Goal: Task Accomplishment & Management: Manage account settings

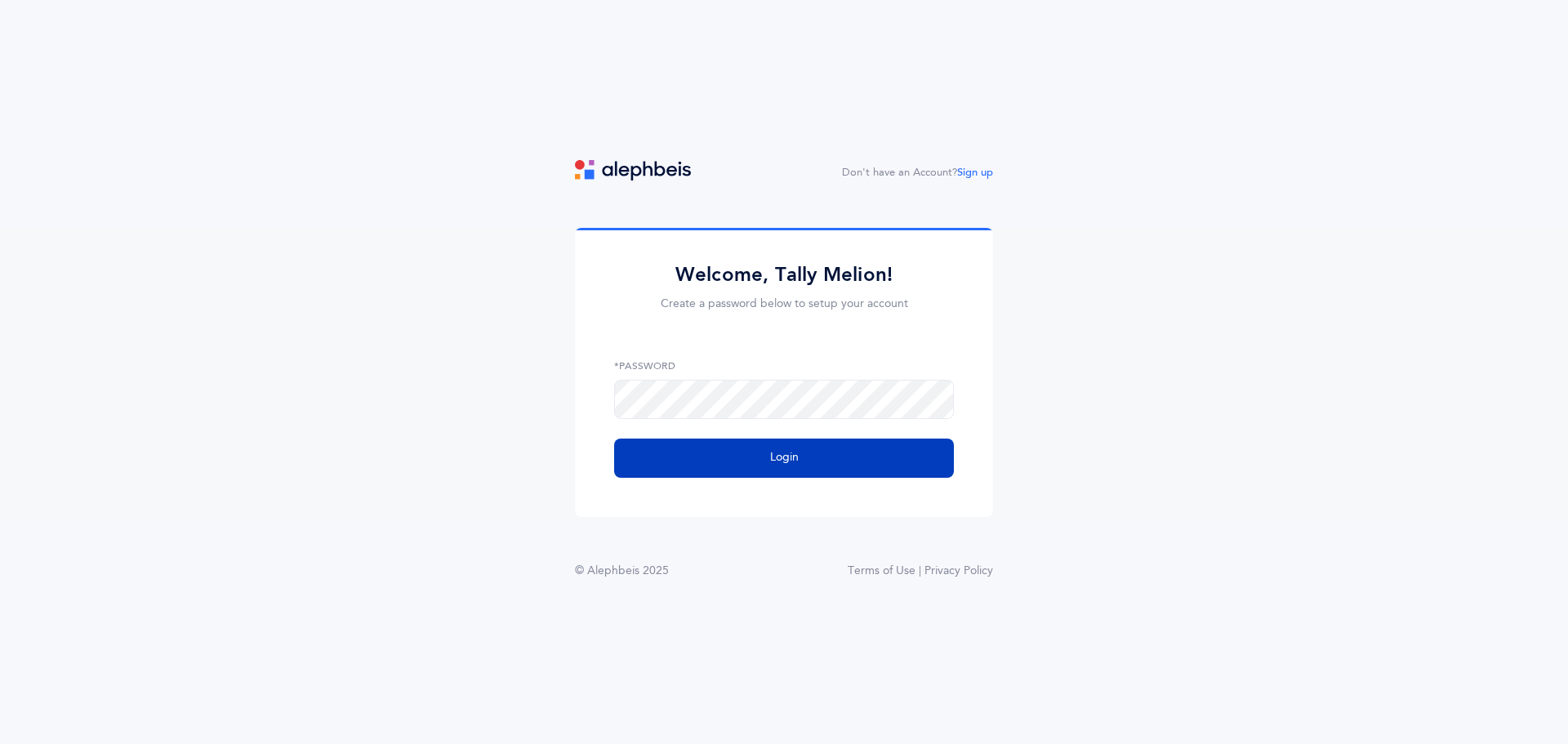
click at [797, 452] on span "Login" at bounding box center [784, 457] width 29 height 17
click at [868, 462] on button "Login" at bounding box center [784, 458] width 339 height 39
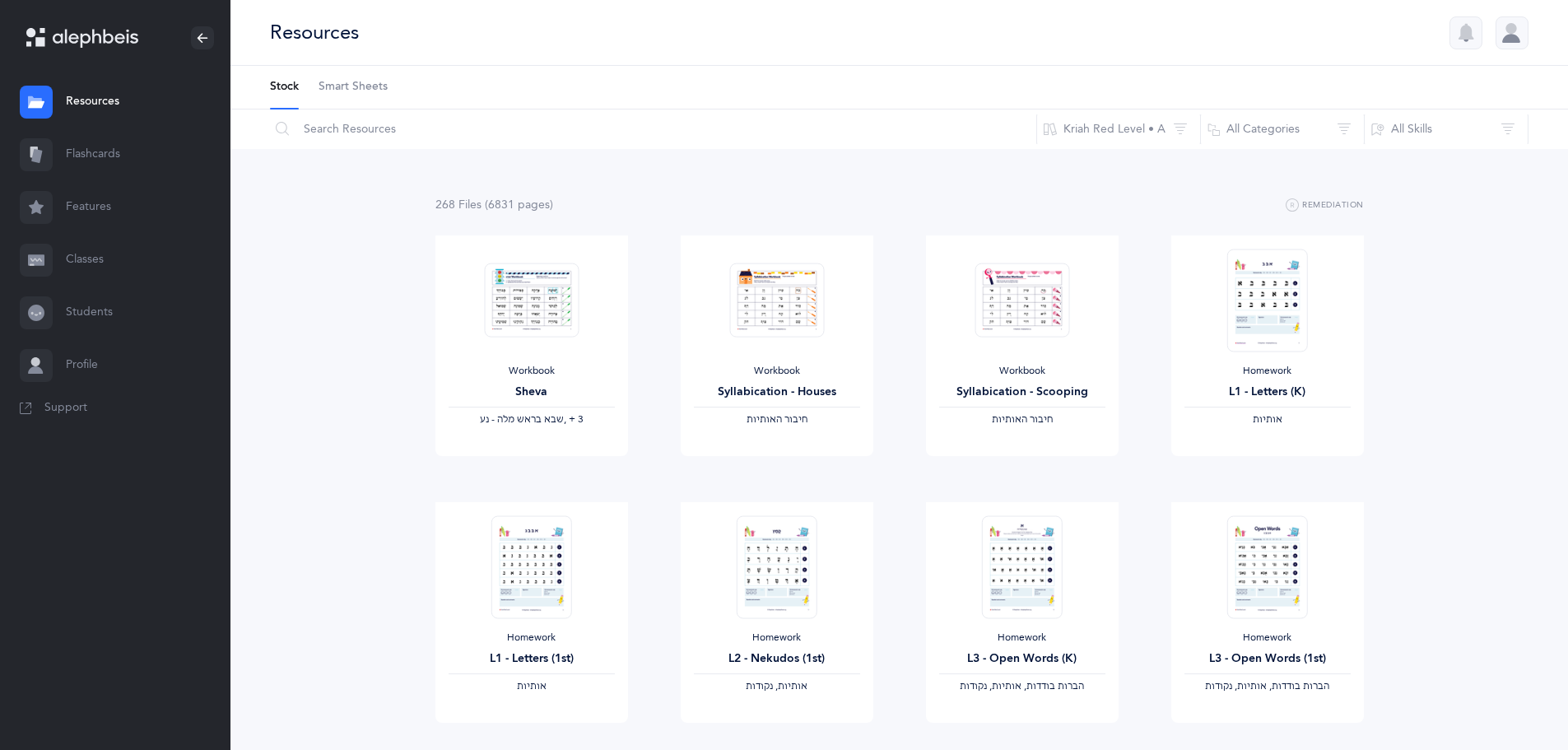
click at [108, 358] on link "Profile" at bounding box center [115, 366] width 230 height 53
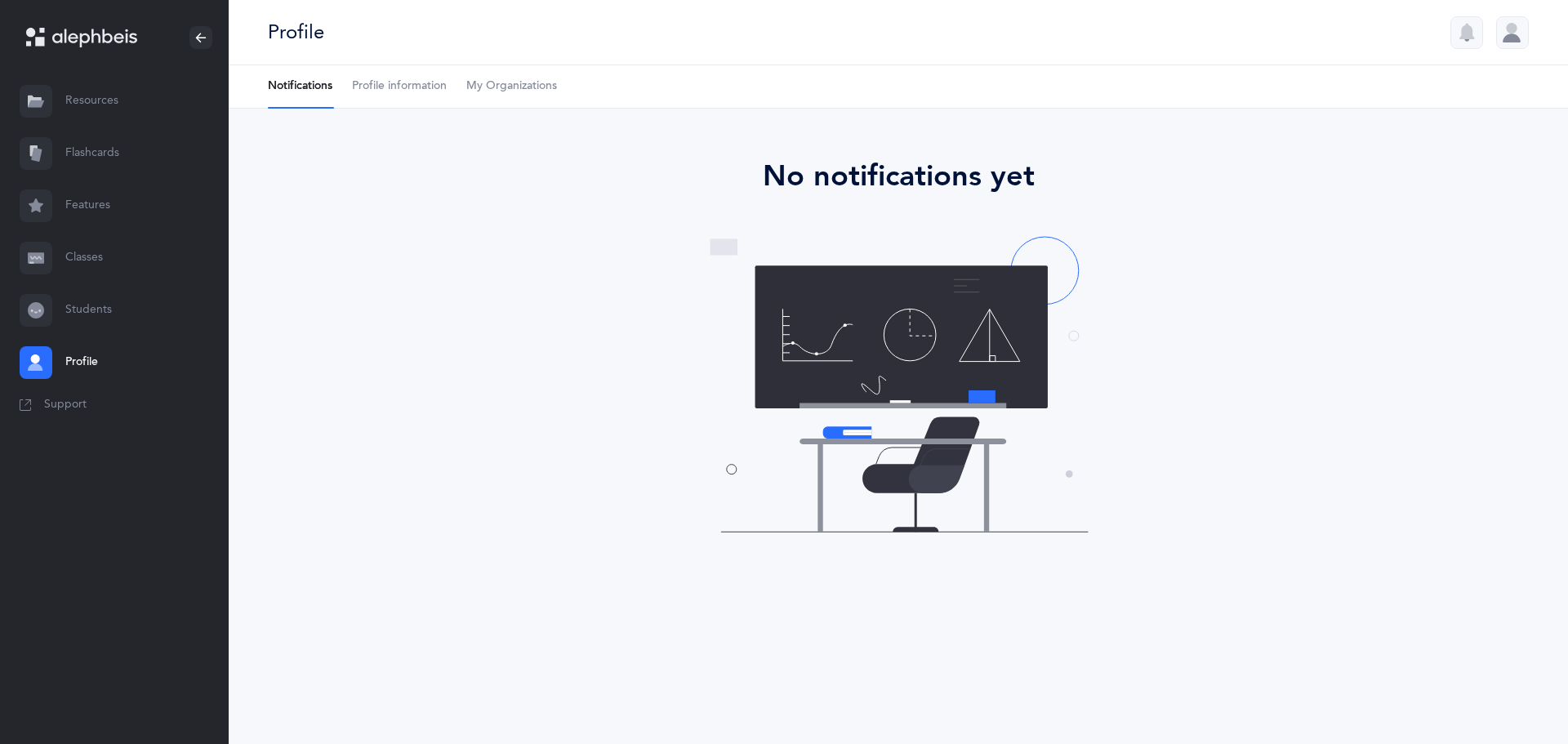
click at [66, 107] on link "Resources" at bounding box center [114, 101] width 228 height 52
